Goal: Task Accomplishment & Management: Manage account settings

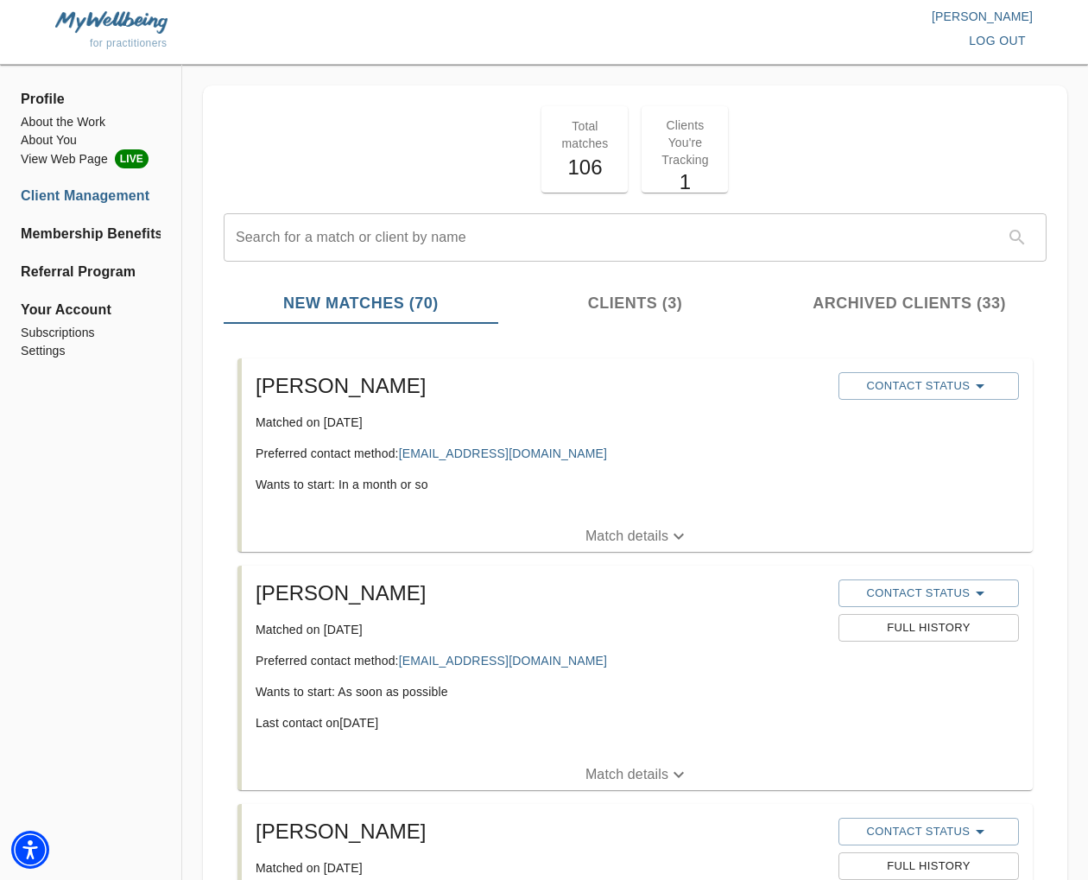
click at [674, 533] on icon "button" at bounding box center [678, 536] width 21 height 21
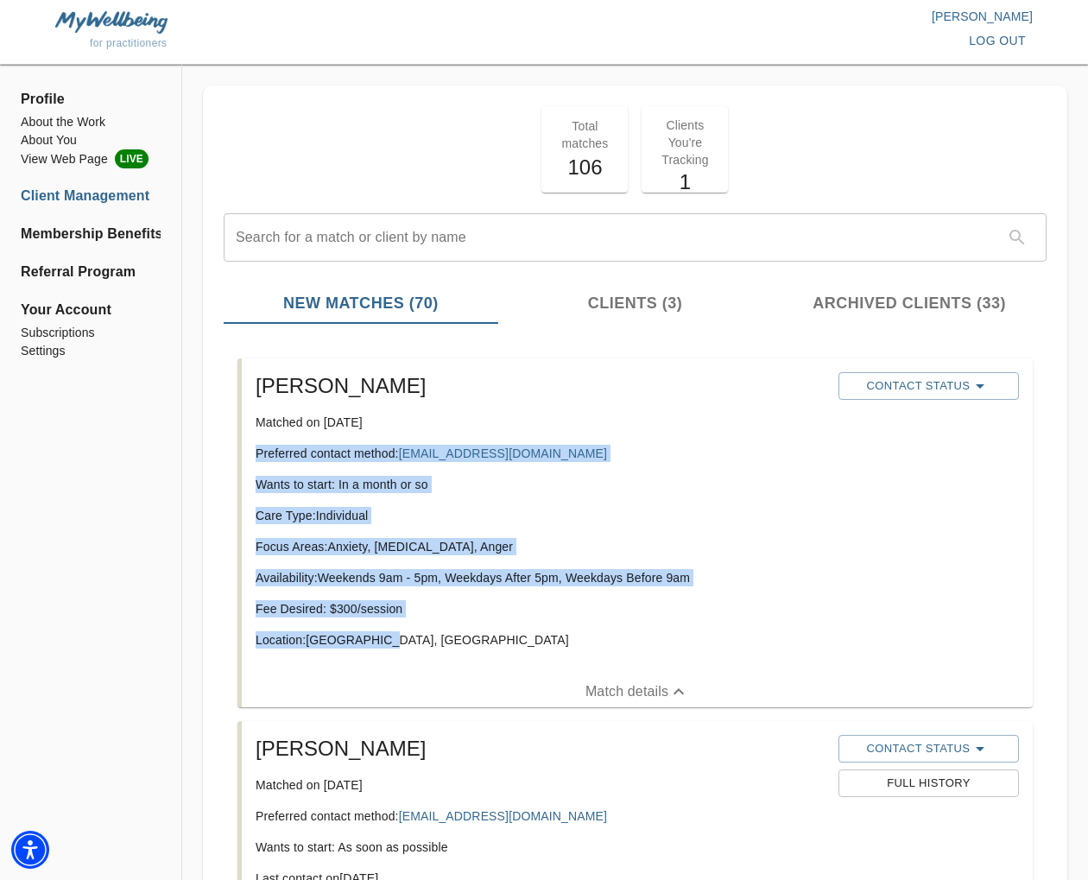
drag, startPoint x: 389, startPoint y: 646, endPoint x: 260, endPoint y: 454, distance: 230.9
click at [253, 455] on div "Zachary Matched on August 9th, 2025 Preferred contact method: zrherman@gmail.co…" at bounding box center [540, 517] width 583 height 304
copy div "Preferred contact method: zrherman@gmail.com Wants to start: In a month or so C…"
click at [964, 374] on button "Contact Status" at bounding box center [928, 386] width 180 height 28
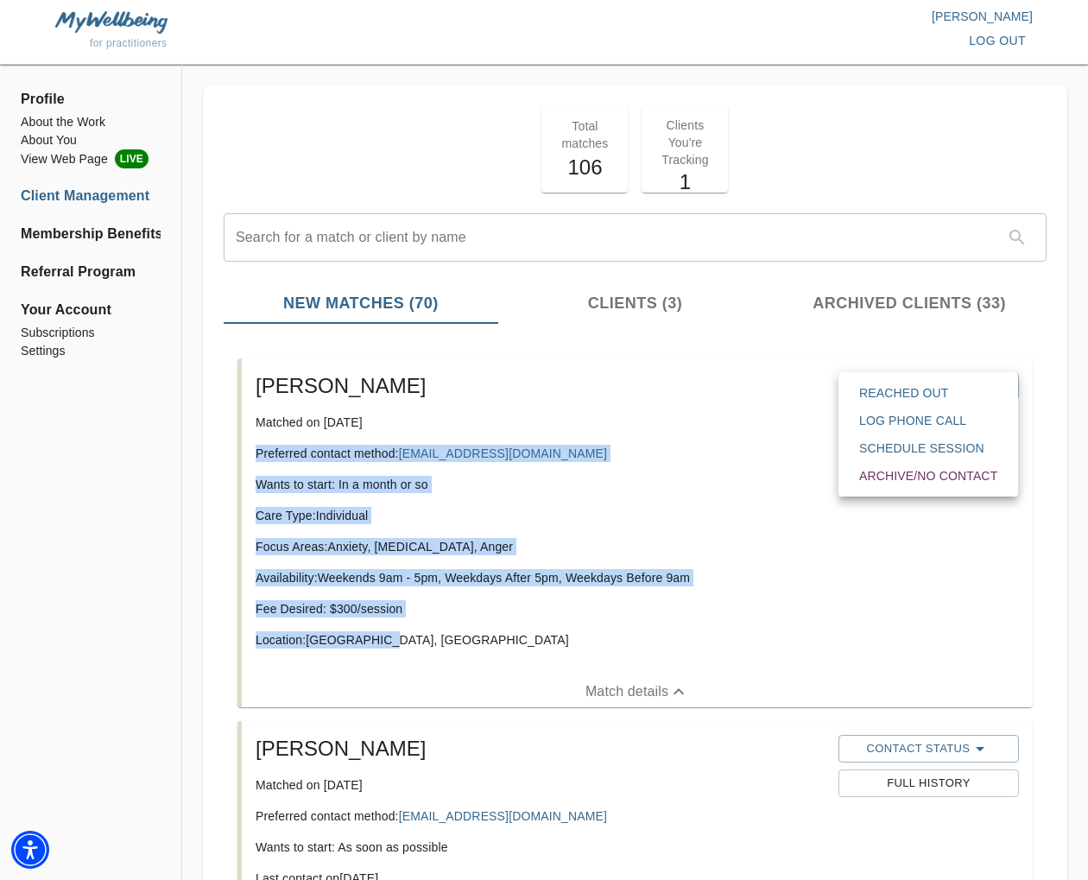
click at [954, 392] on span "Reached Out" at bounding box center [928, 392] width 138 height 17
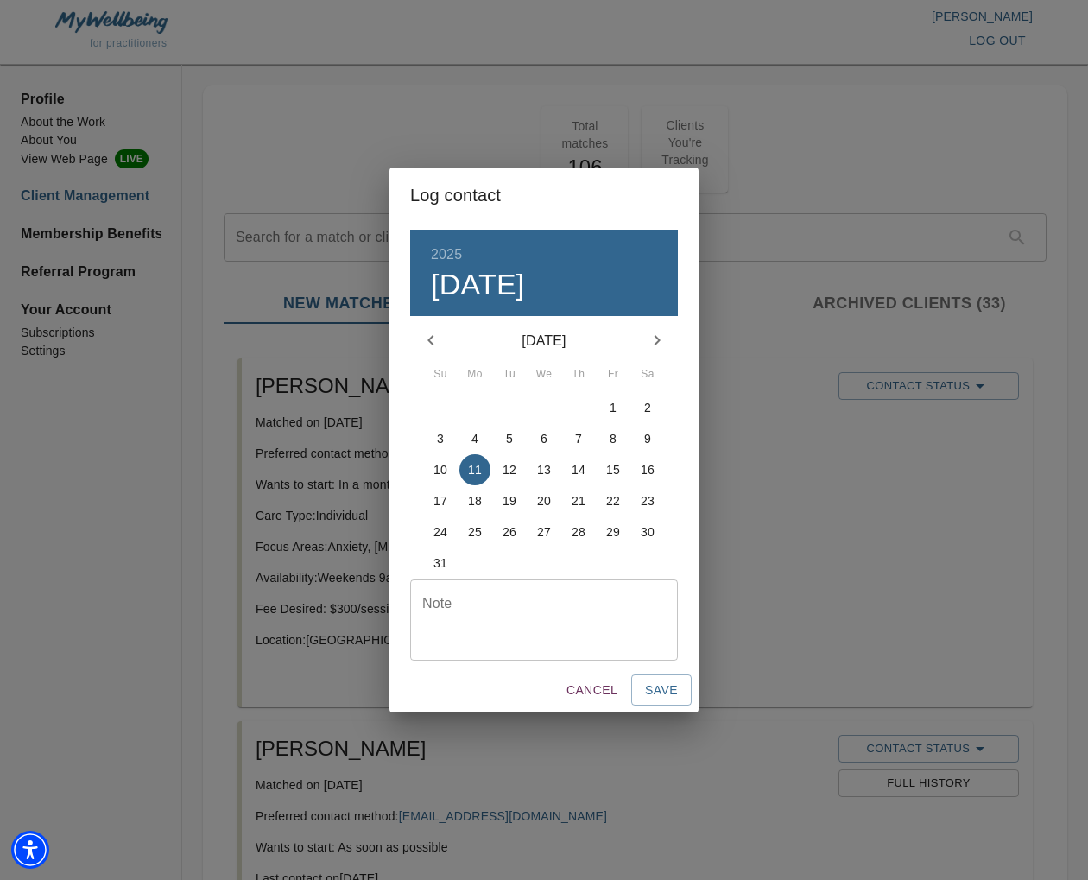
click at [547, 629] on textarea at bounding box center [543, 619] width 243 height 49
type textarea "initial email sent"
click at [675, 693] on span "Save" at bounding box center [661, 691] width 33 height 22
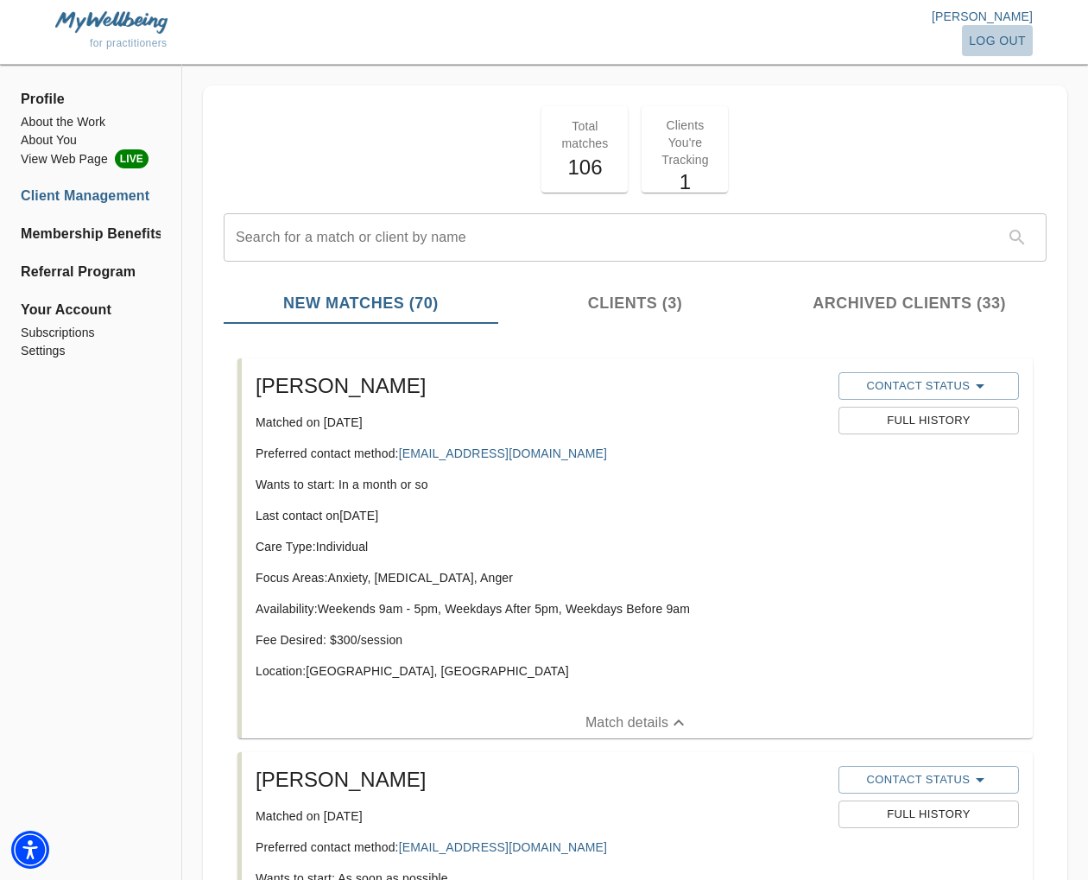
click at [1002, 37] on span "log out" at bounding box center [997, 41] width 57 height 22
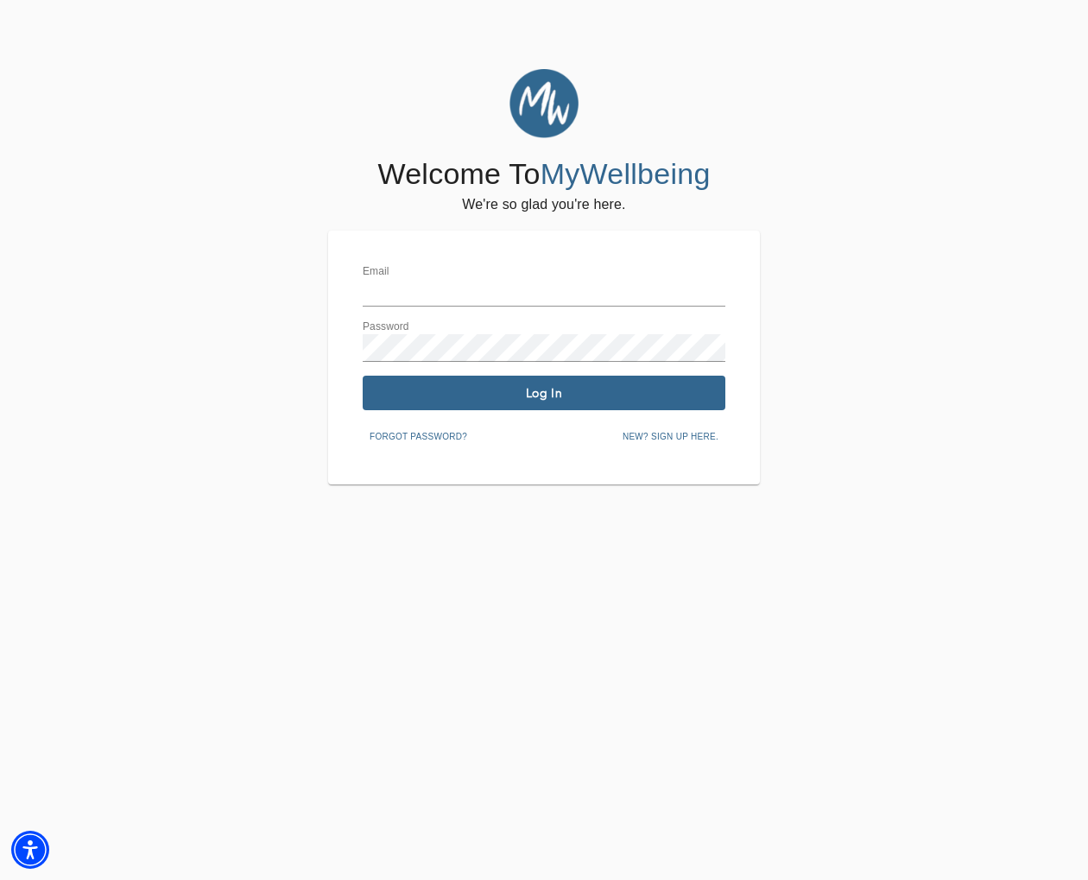
type input "[EMAIL_ADDRESS][DOMAIN_NAME]"
click at [724, 402] on button "Log In" at bounding box center [544, 393] width 363 height 35
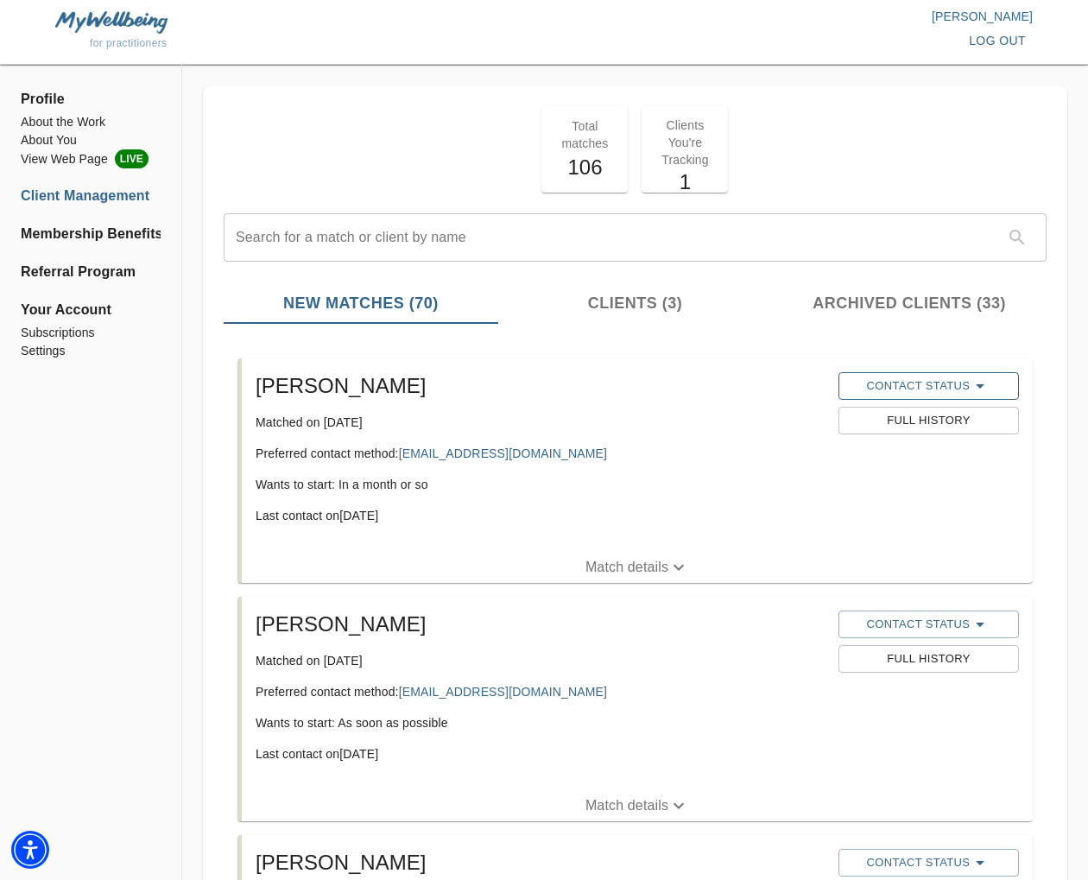
click at [897, 395] on span "Contact Status" at bounding box center [928, 386] width 163 height 21
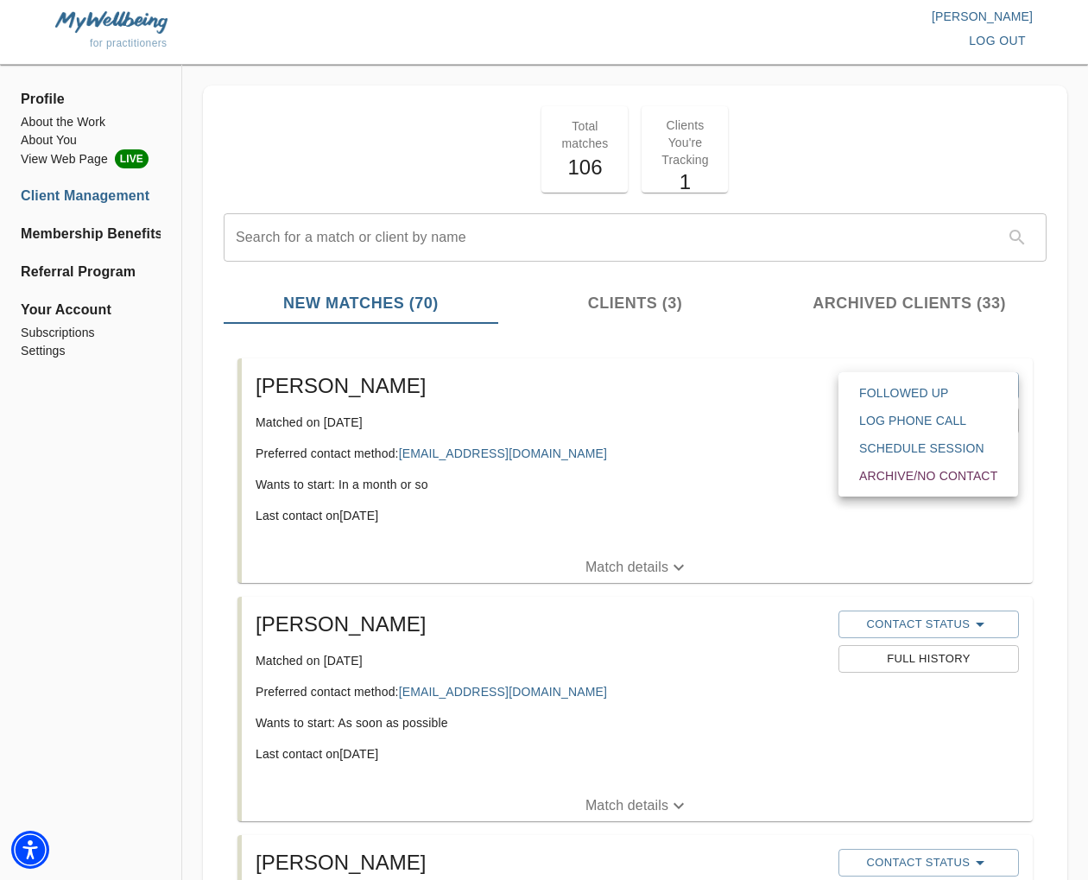
click at [897, 460] on button "Schedule session" at bounding box center [928, 448] width 166 height 28
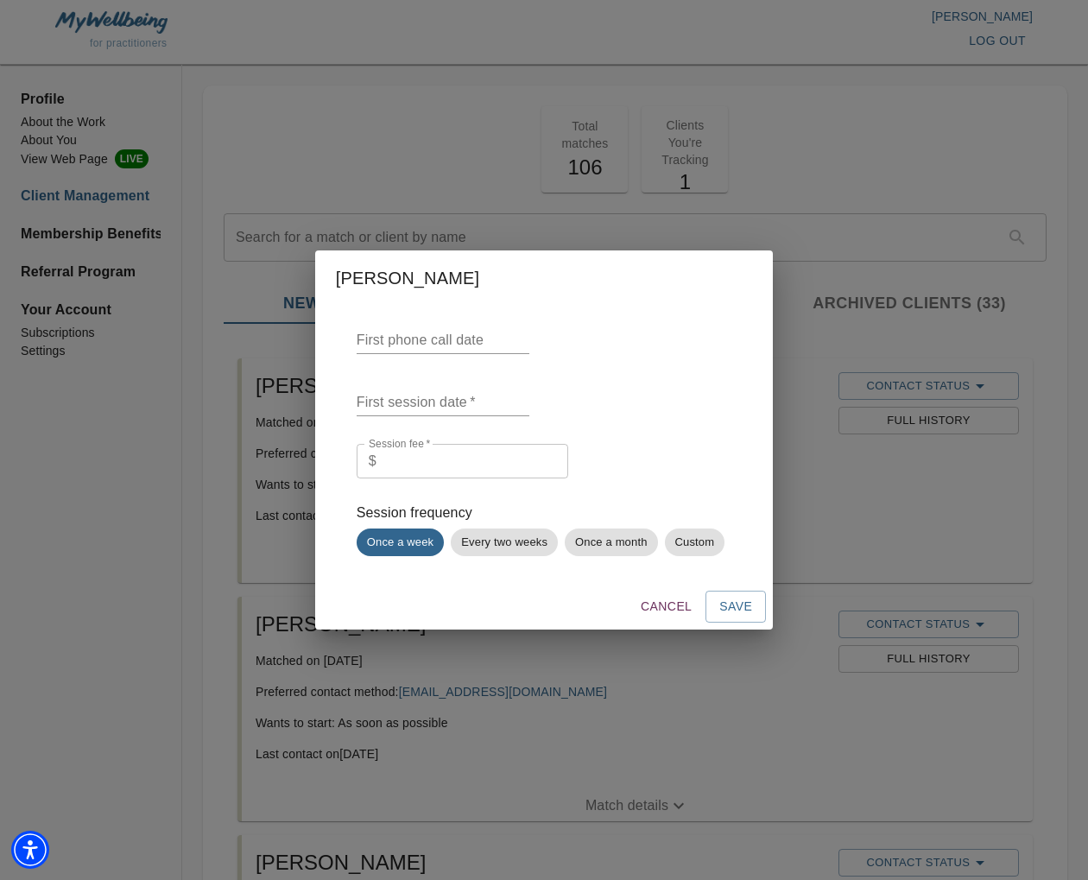
drag, startPoint x: 656, startPoint y: 610, endPoint x: 776, endPoint y: 596, distance: 120.8
click at [658, 609] on span "Cancel" at bounding box center [666, 607] width 51 height 22
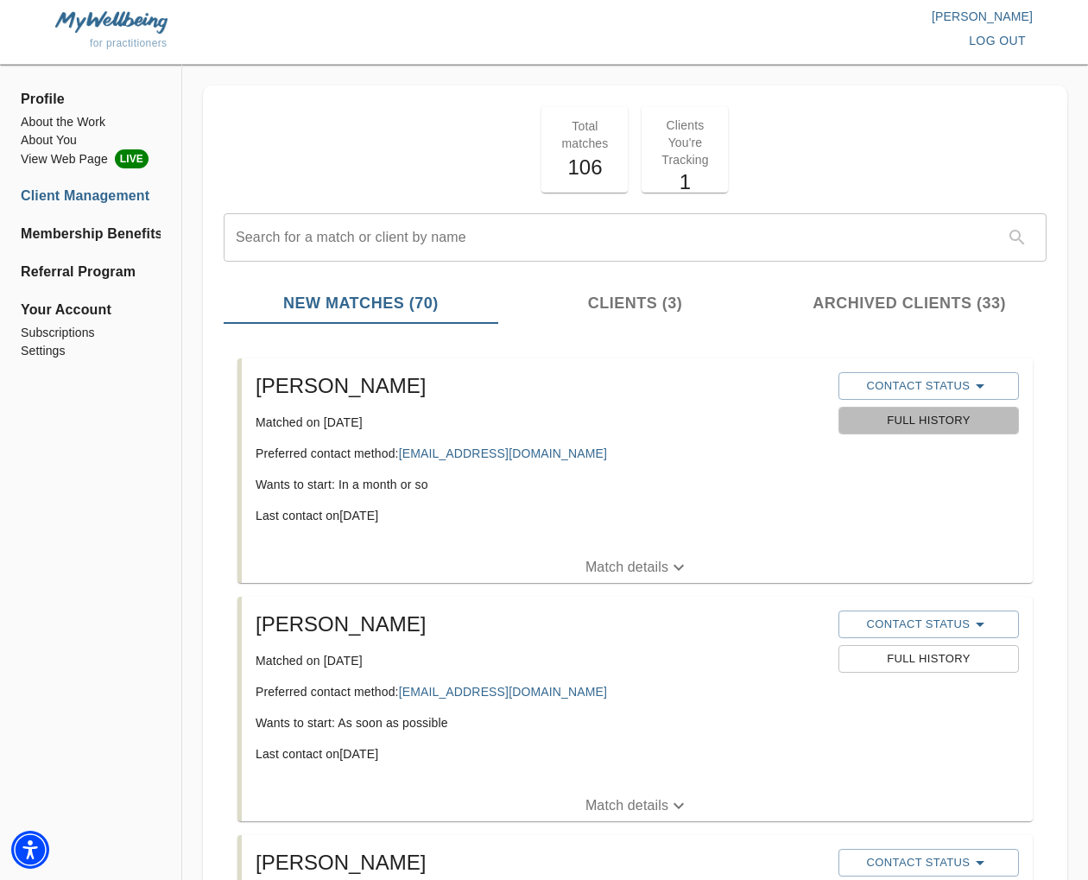
click at [889, 422] on span "Full History" at bounding box center [928, 421] width 163 height 20
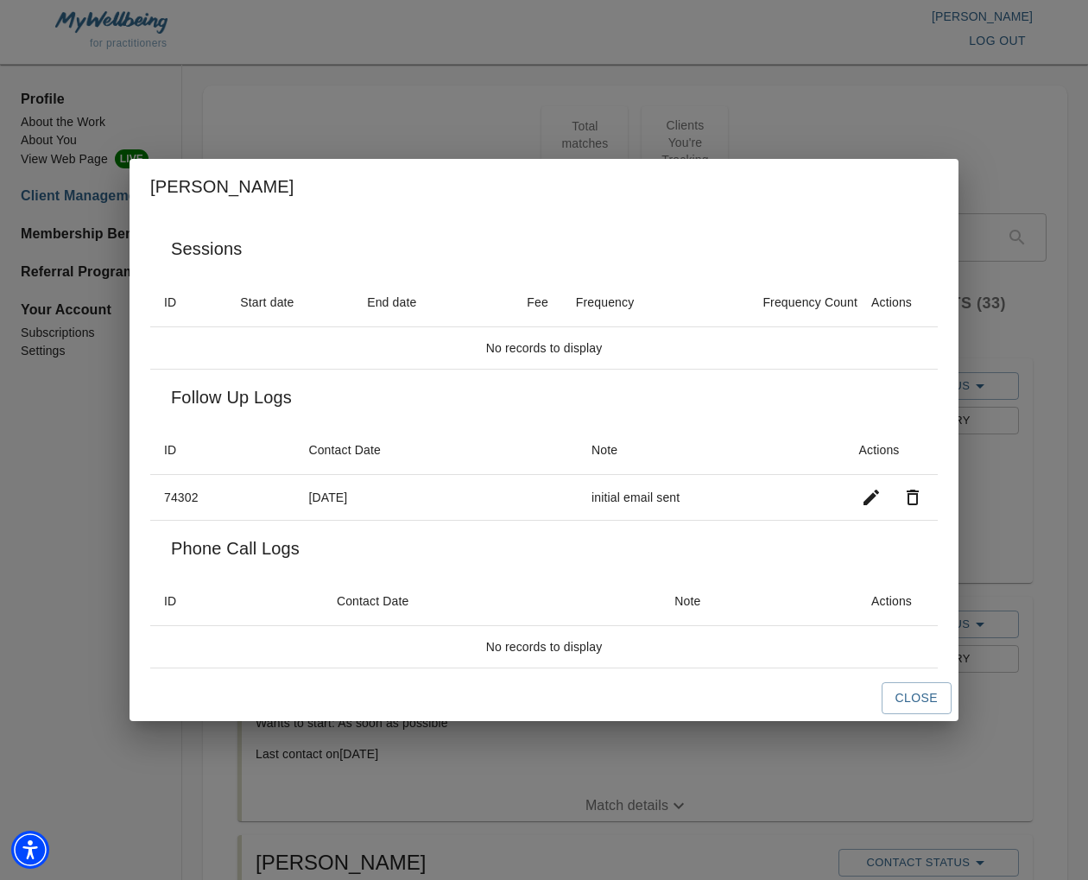
drag, startPoint x: 905, startPoint y: 708, endPoint x: 964, endPoint y: 668, distance: 70.9
click at [905, 708] on span "Close" at bounding box center [916, 698] width 42 height 22
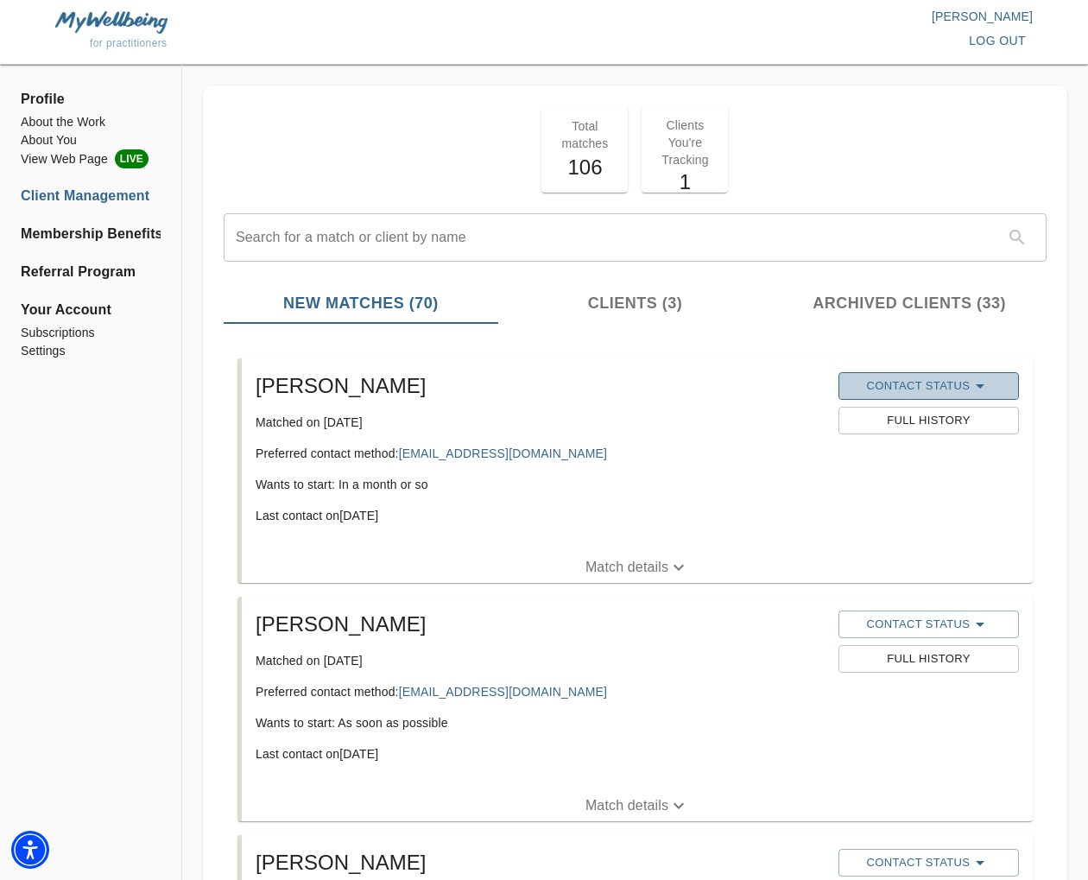
click at [913, 387] on span "Contact Status" at bounding box center [928, 386] width 163 height 21
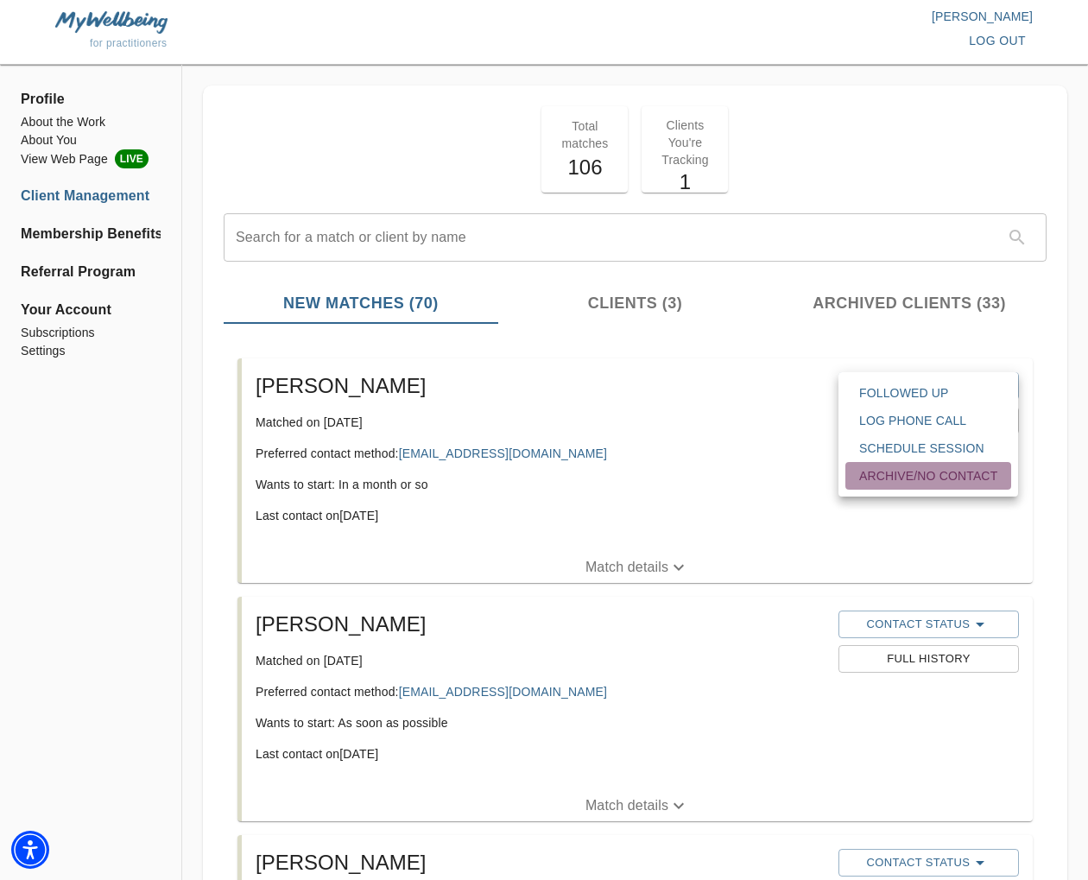
click at [930, 480] on span "Archive/No contact" at bounding box center [928, 475] width 138 height 17
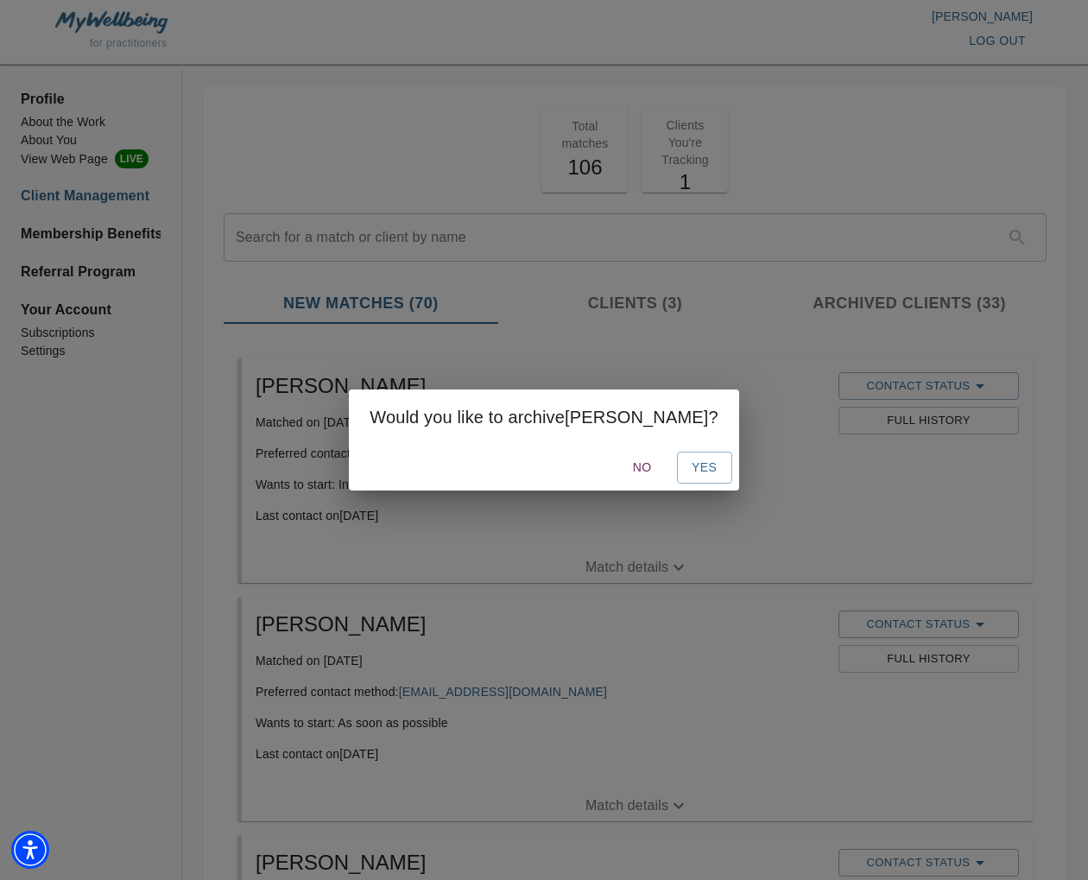
drag, startPoint x: 604, startPoint y: 465, endPoint x: 878, endPoint y: 507, distance: 277.8
click at [622, 465] on span "No" at bounding box center [642, 468] width 41 height 22
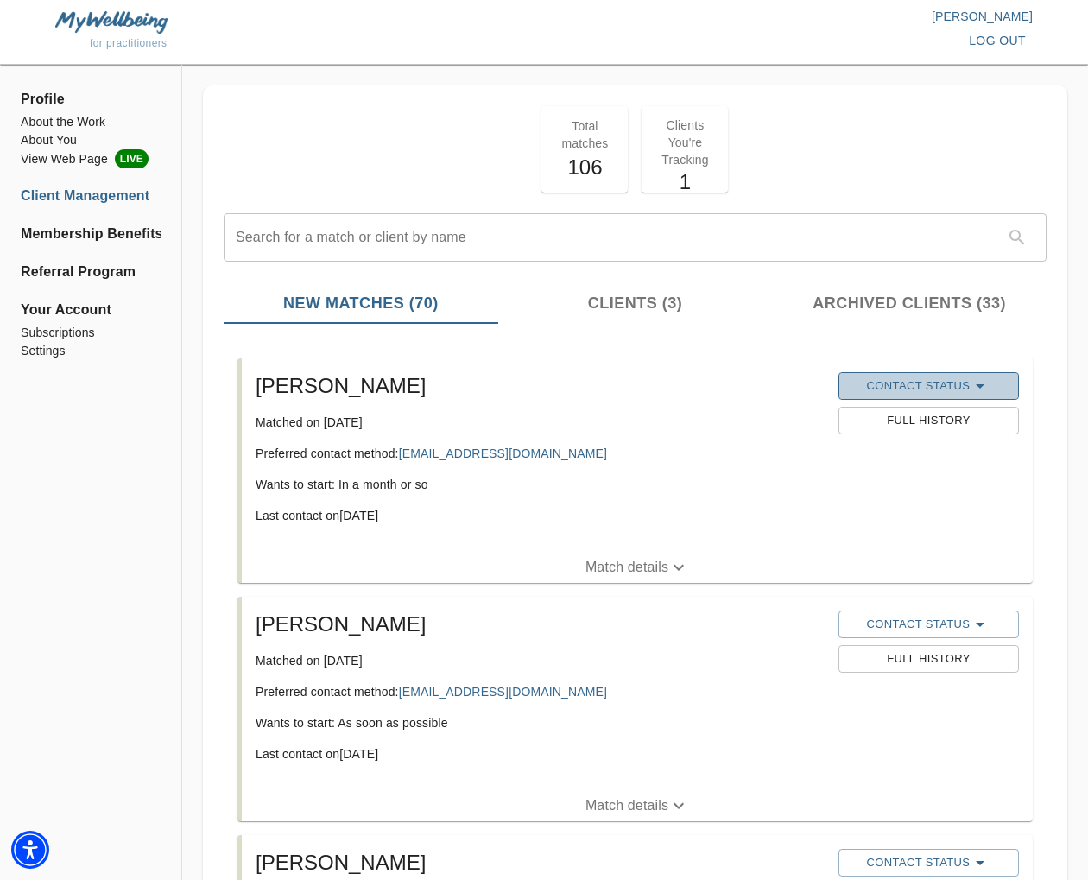
click at [920, 384] on span "Contact Status" at bounding box center [928, 386] width 163 height 21
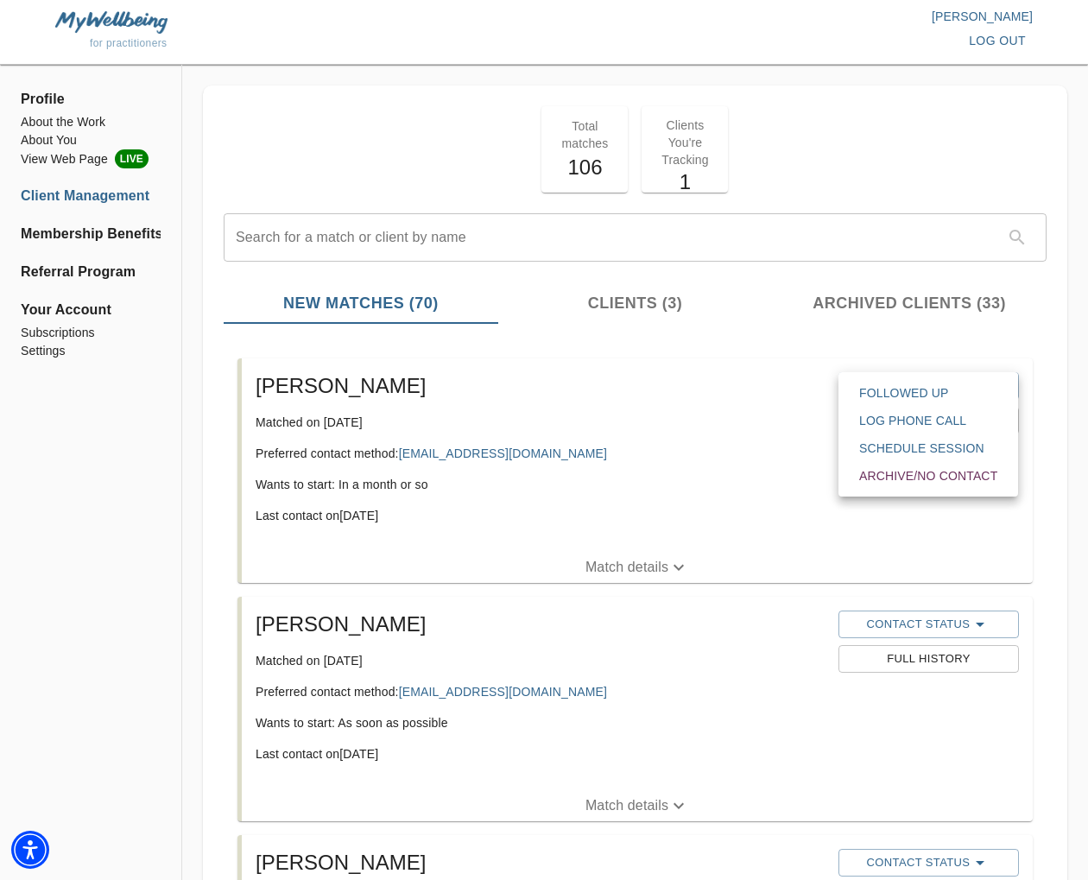
click at [920, 389] on span "Followed Up" at bounding box center [928, 392] width 138 height 17
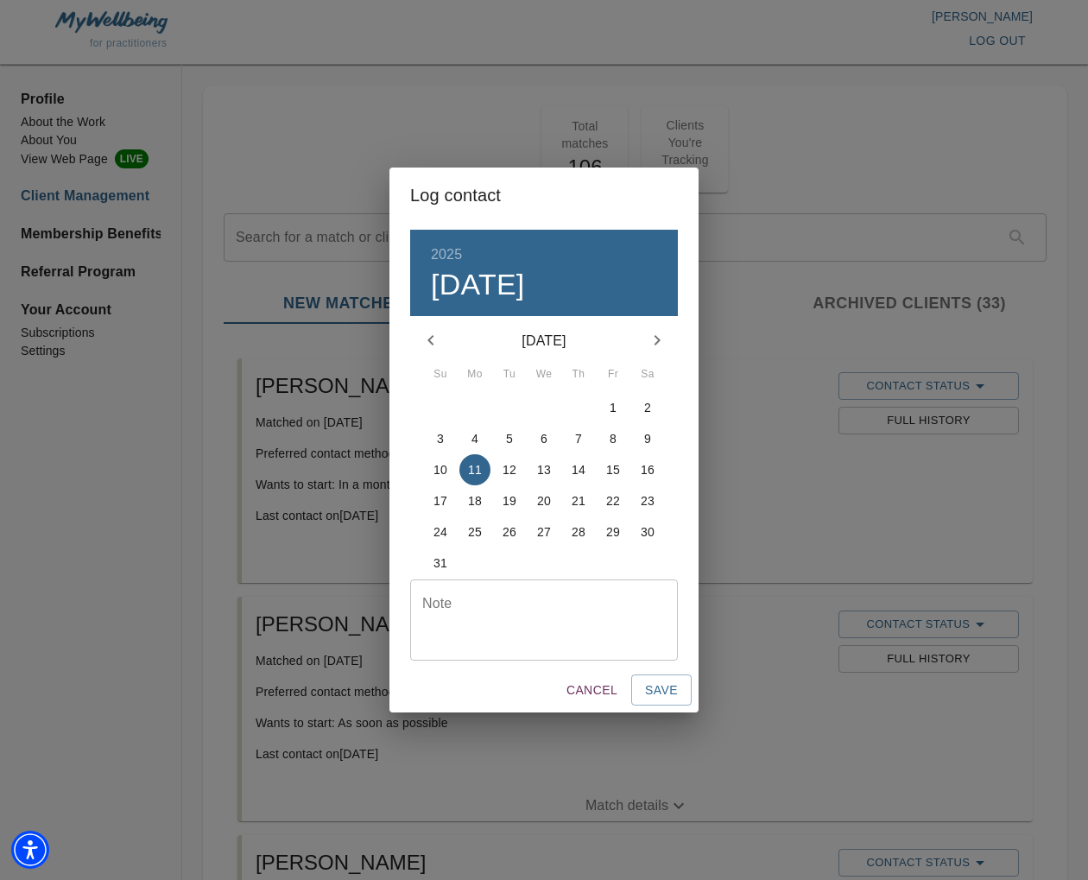
click at [586, 617] on textarea at bounding box center [543, 619] width 243 height 49
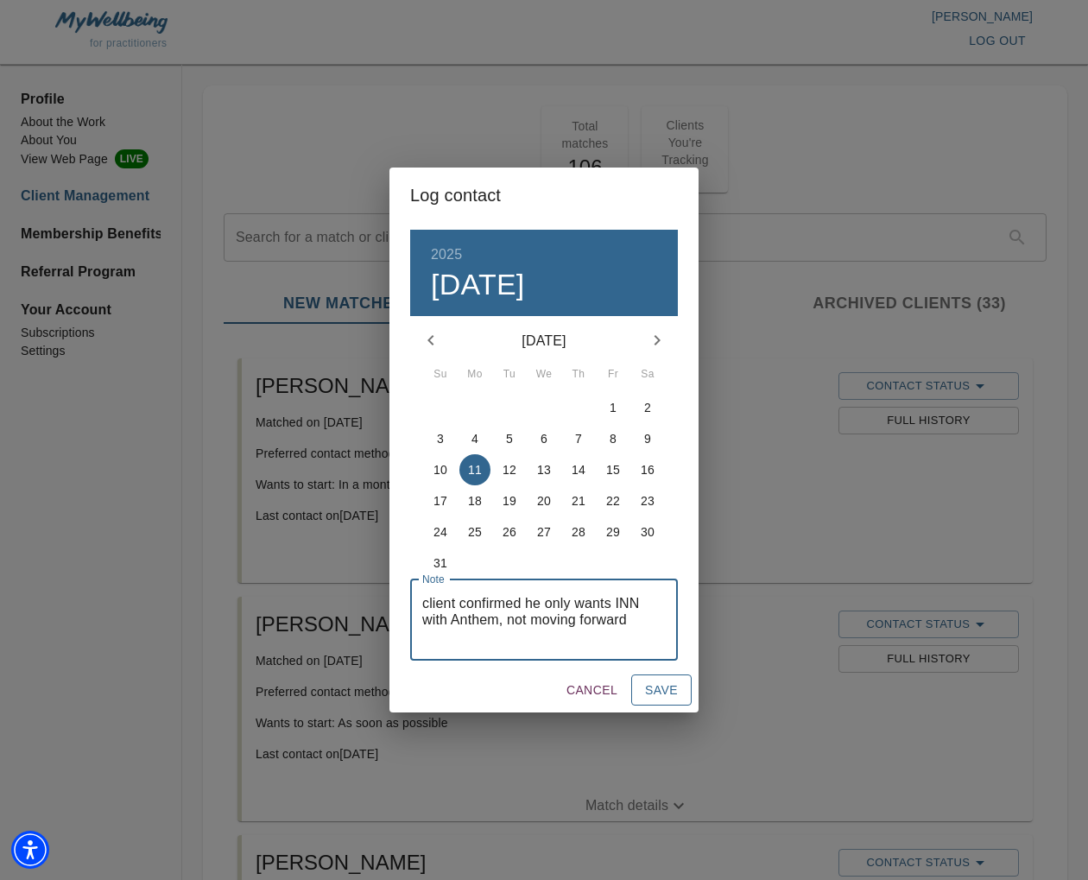
type textarea "client confirmed he only wants INN with Anthem, not moving forward"
click at [676, 691] on span "Save" at bounding box center [661, 691] width 33 height 22
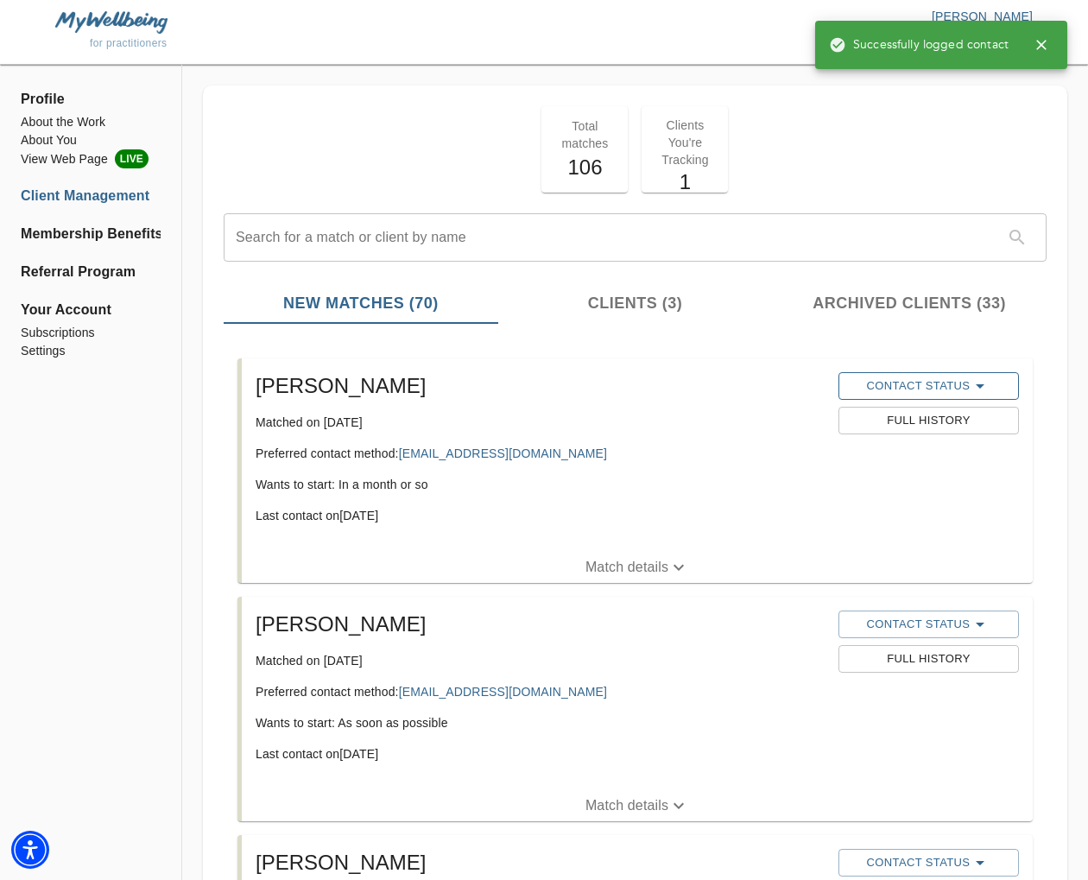
click at [942, 385] on span "Contact Status" at bounding box center [928, 386] width 163 height 21
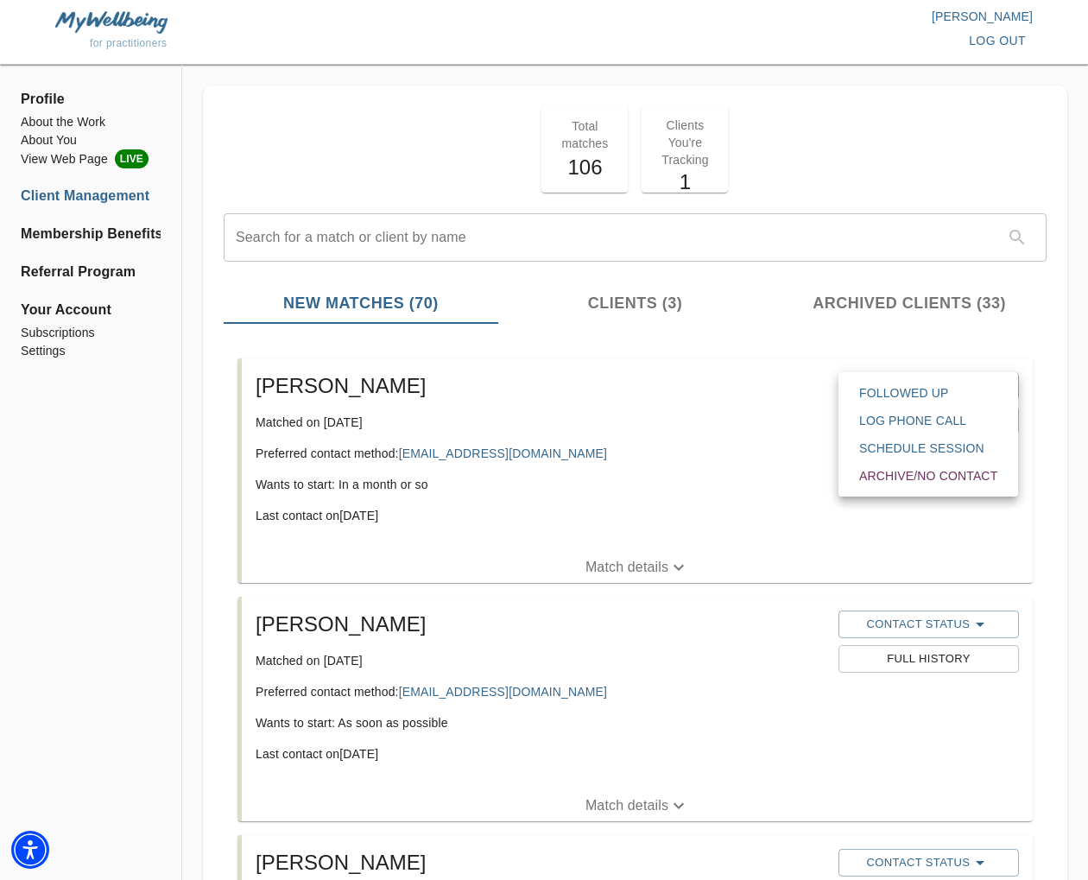
click at [945, 481] on span "Archive/No contact" at bounding box center [928, 475] width 138 height 17
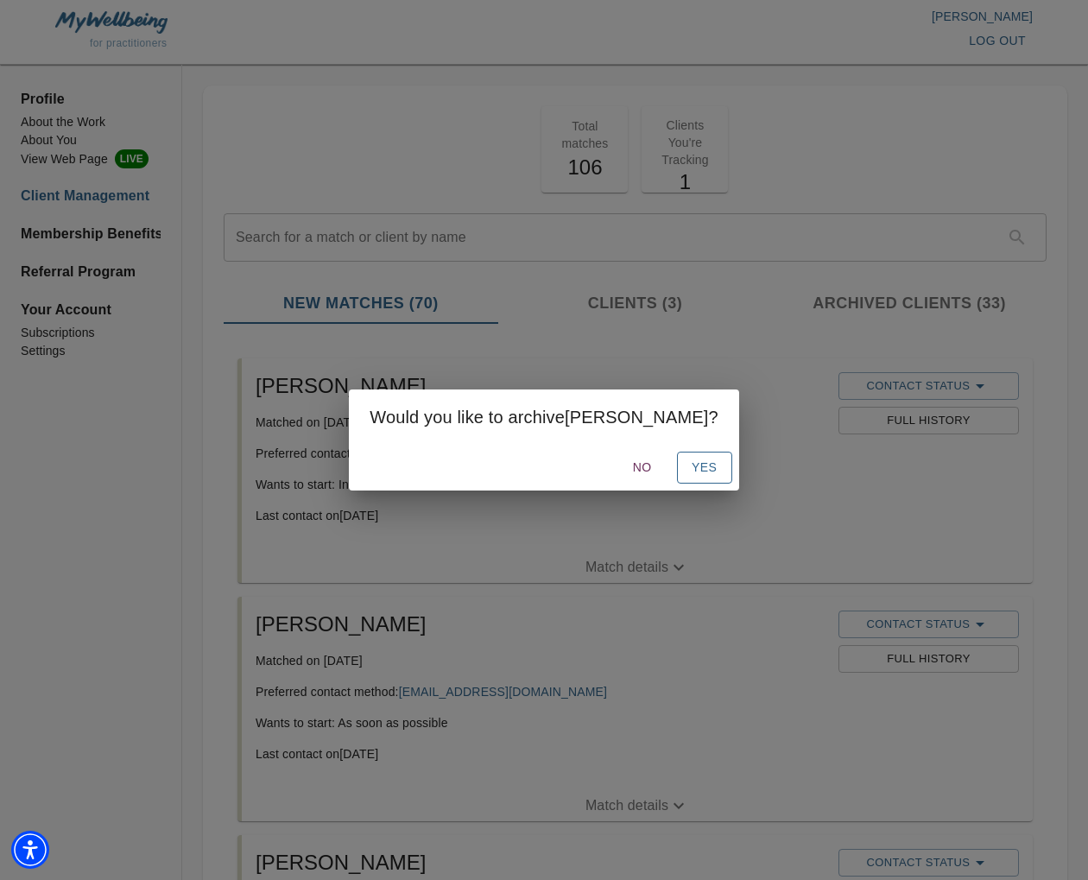
click at [677, 475] on button "Yes" at bounding box center [704, 468] width 55 height 32
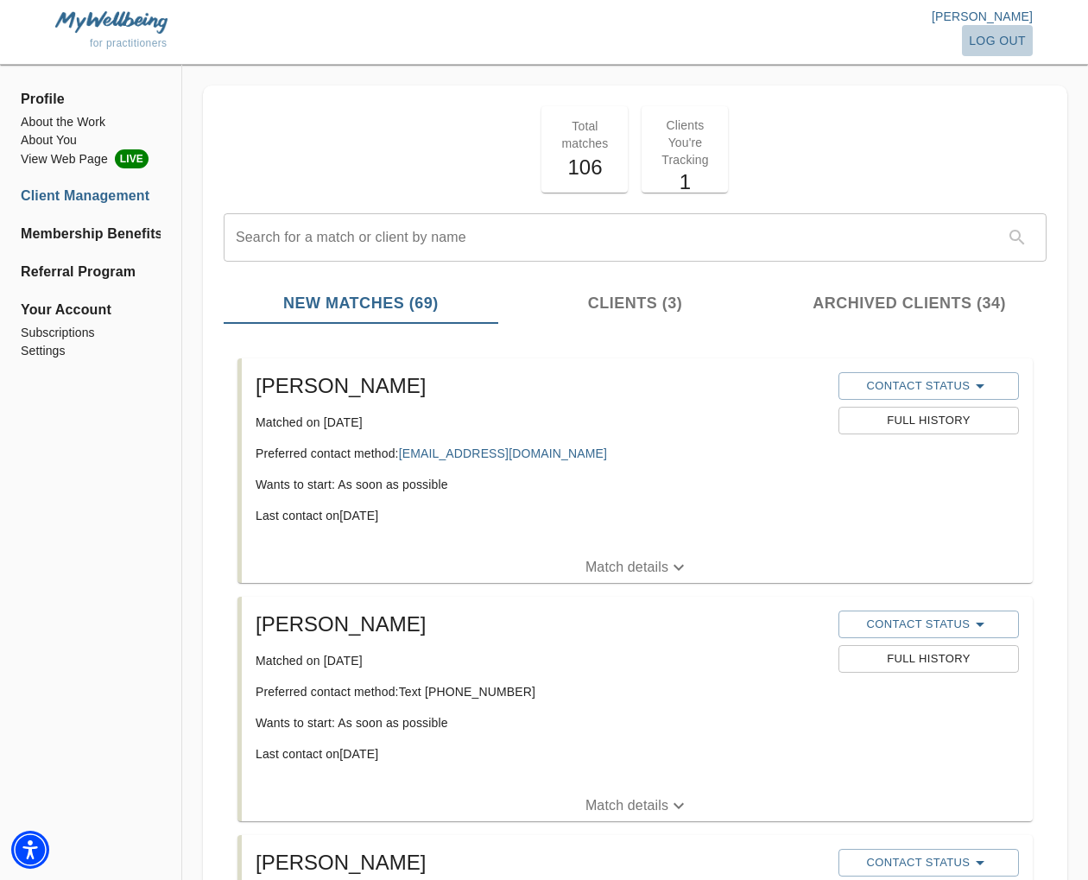
click at [977, 38] on span "log out" at bounding box center [997, 41] width 57 height 22
